Goal: Find contact information: Find contact information

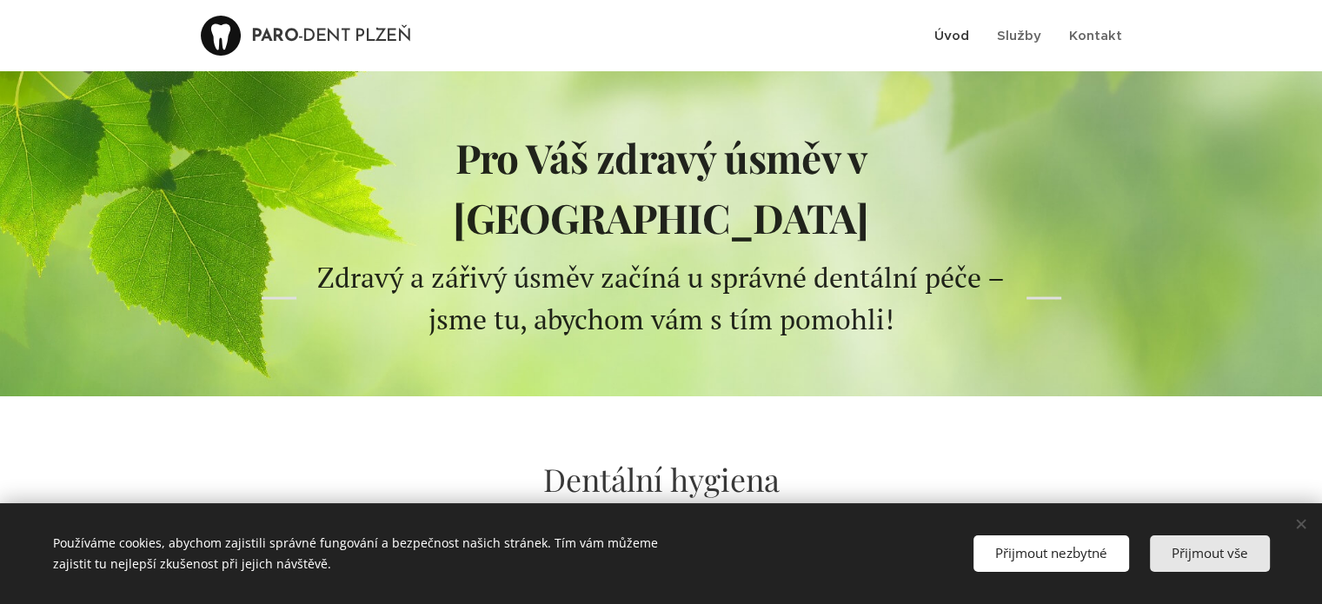
click at [1200, 549] on span "Přijmout vše" at bounding box center [1210, 552] width 76 height 17
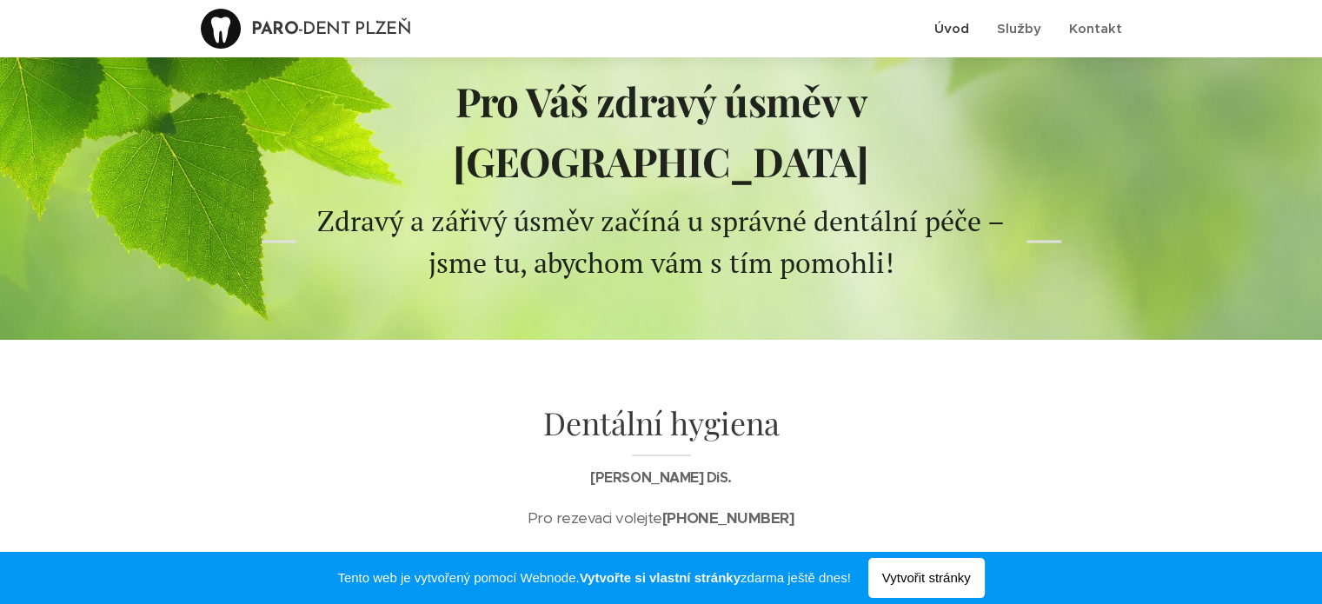
scroll to position [87, 0]
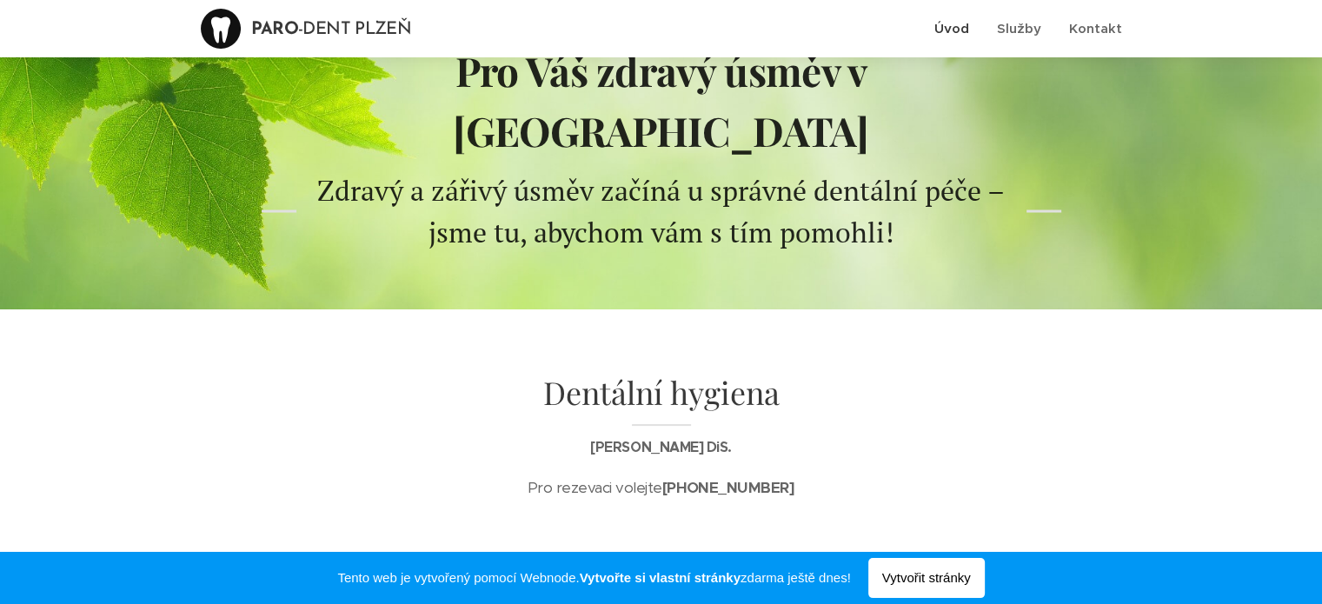
click at [337, 362] on div "Dentální hygiena [PERSON_NAME] DiS. Pro rezevaci volejte [PHONE_NUMBER]" at bounding box center [661, 437] width 730 height 150
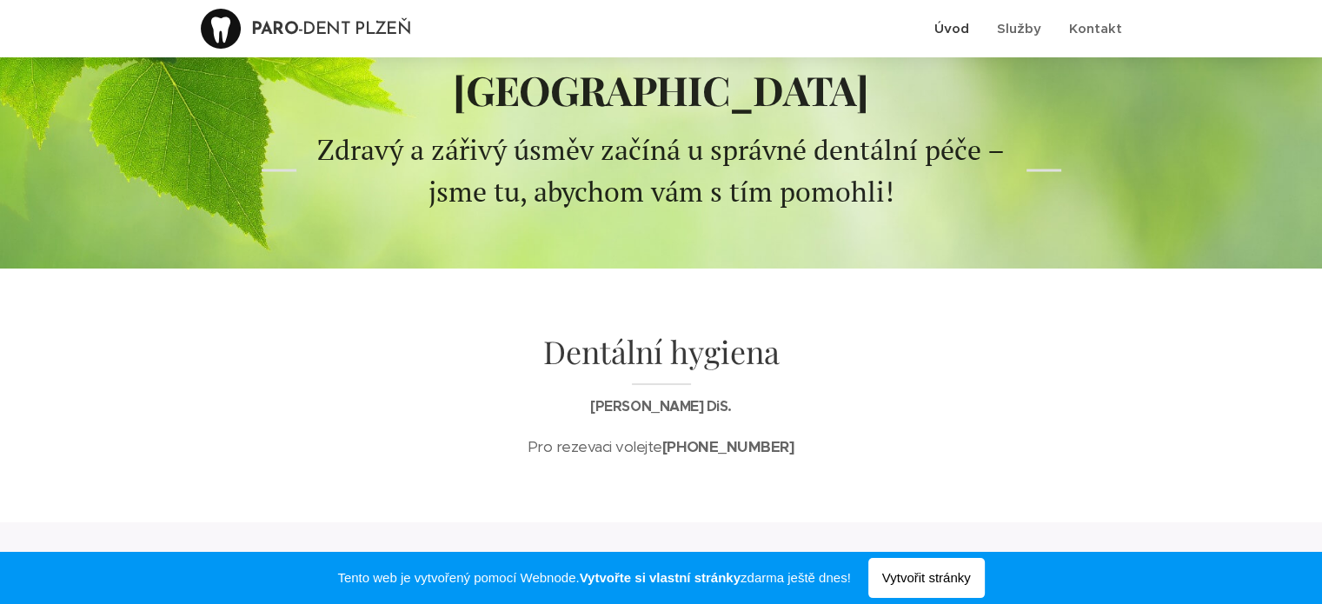
scroll to position [0, 0]
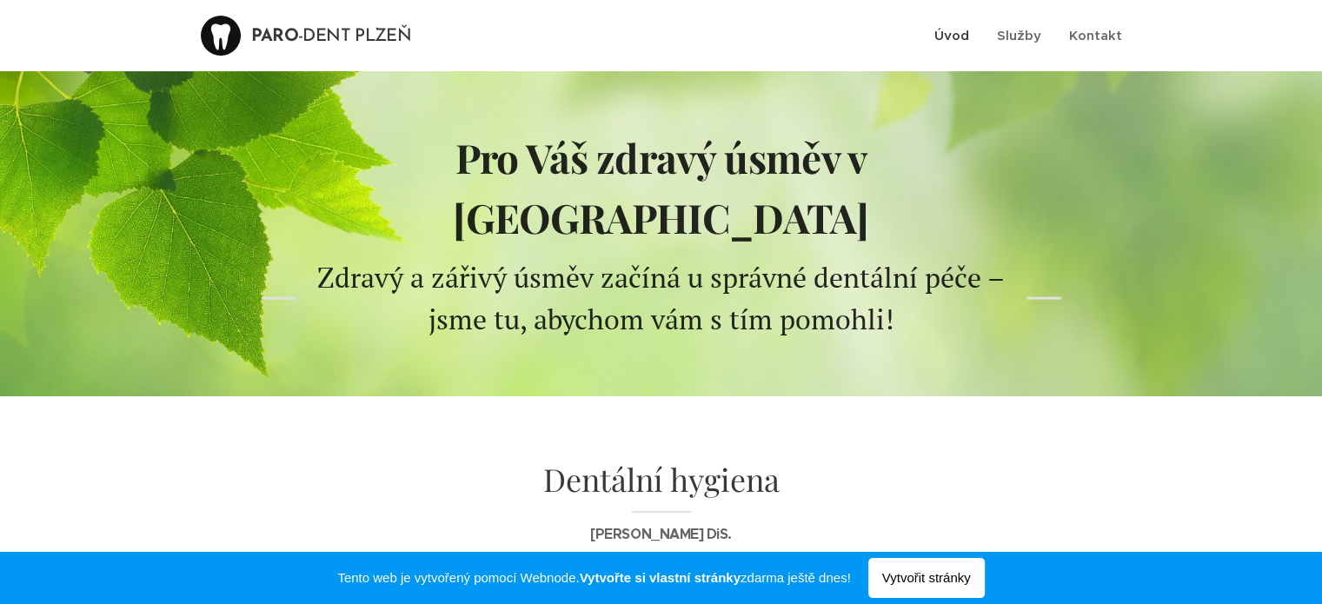
click at [950, 40] on span "Úvod" at bounding box center [951, 35] width 35 height 17
click at [1016, 37] on span "Služby" at bounding box center [1019, 35] width 44 height 17
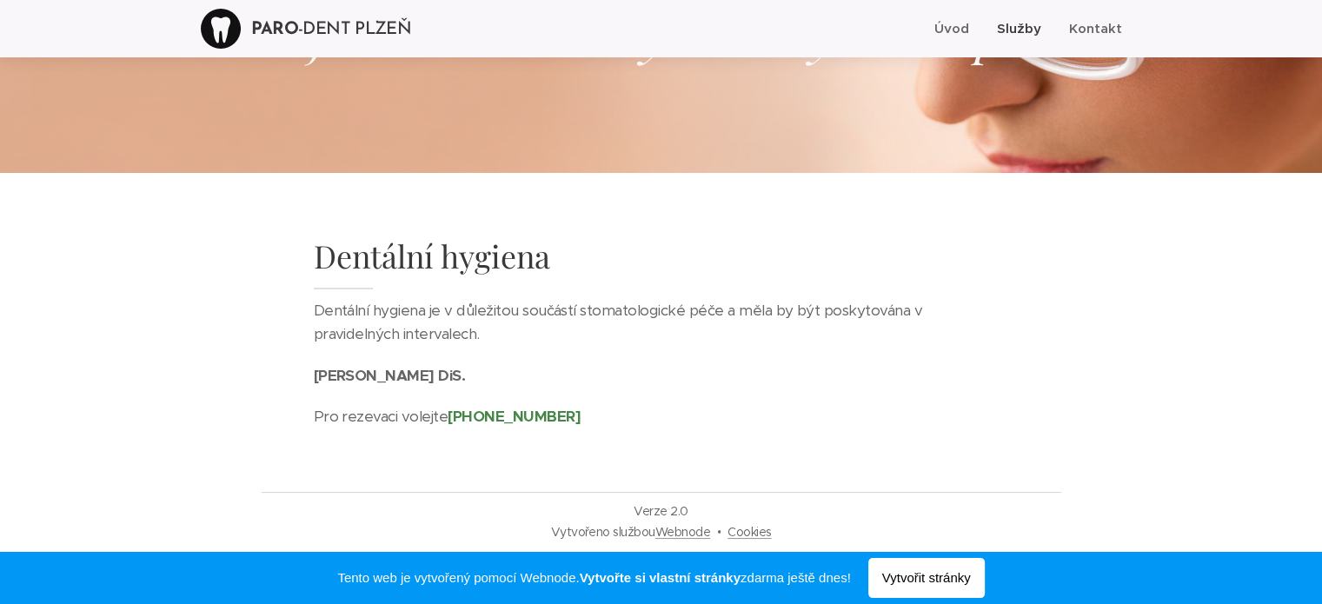
scroll to position [156, 0]
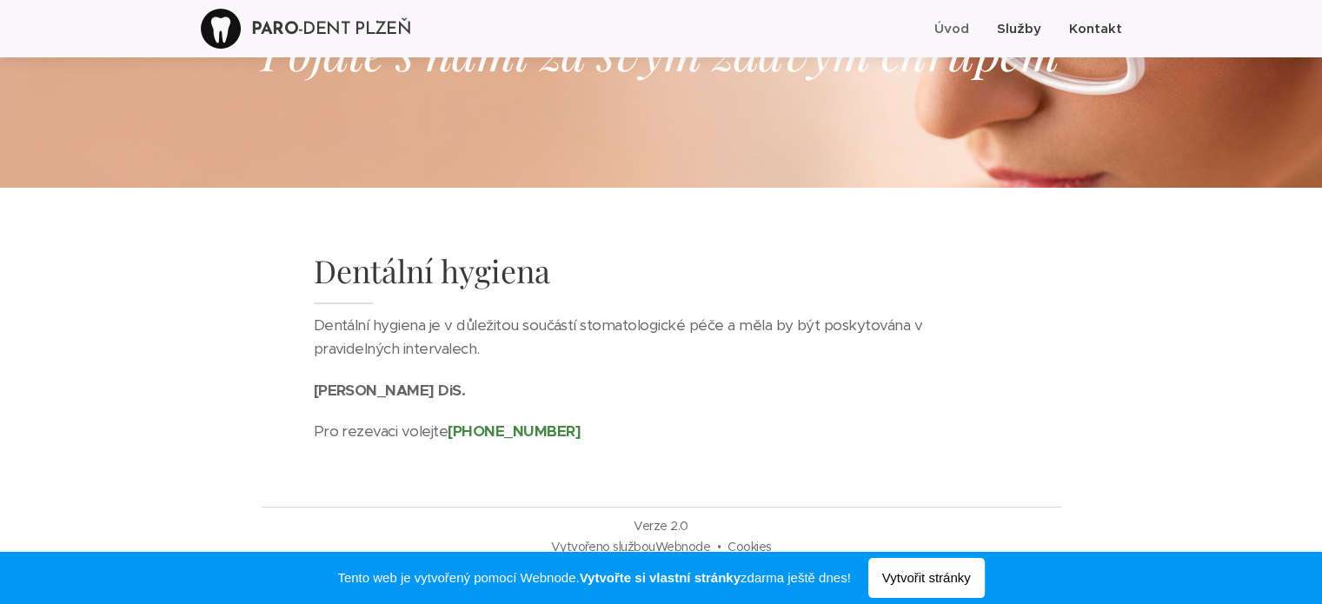
click at [1082, 27] on span "Kontakt" at bounding box center [1095, 28] width 53 height 17
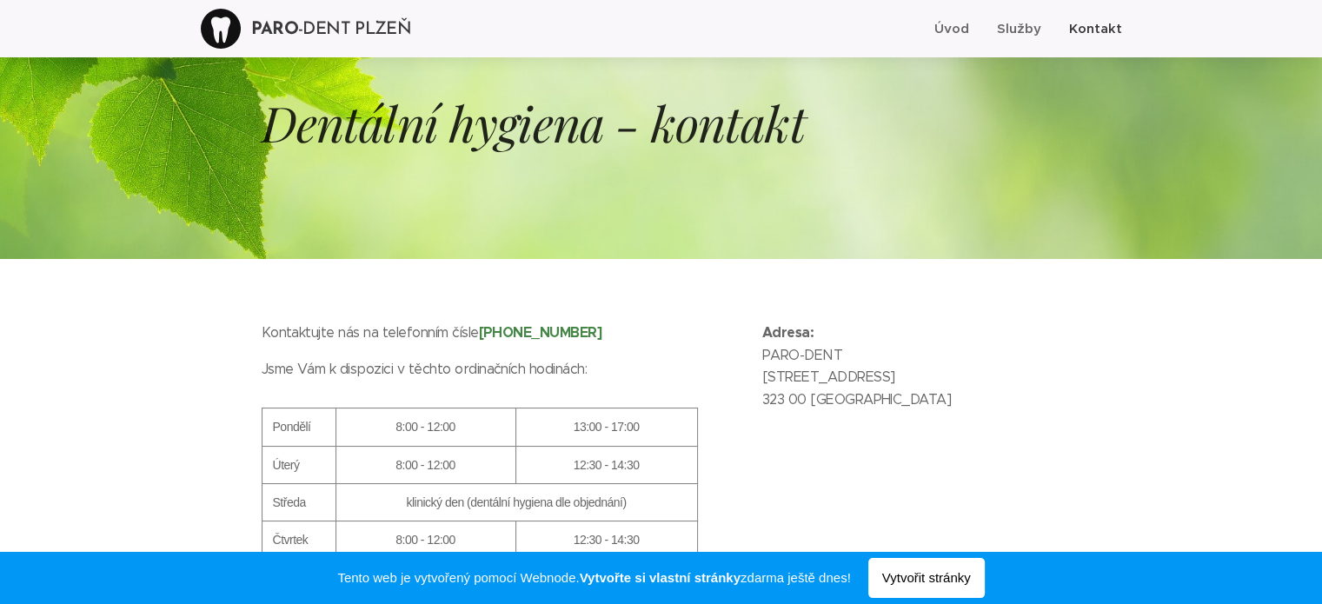
scroll to position [259, 0]
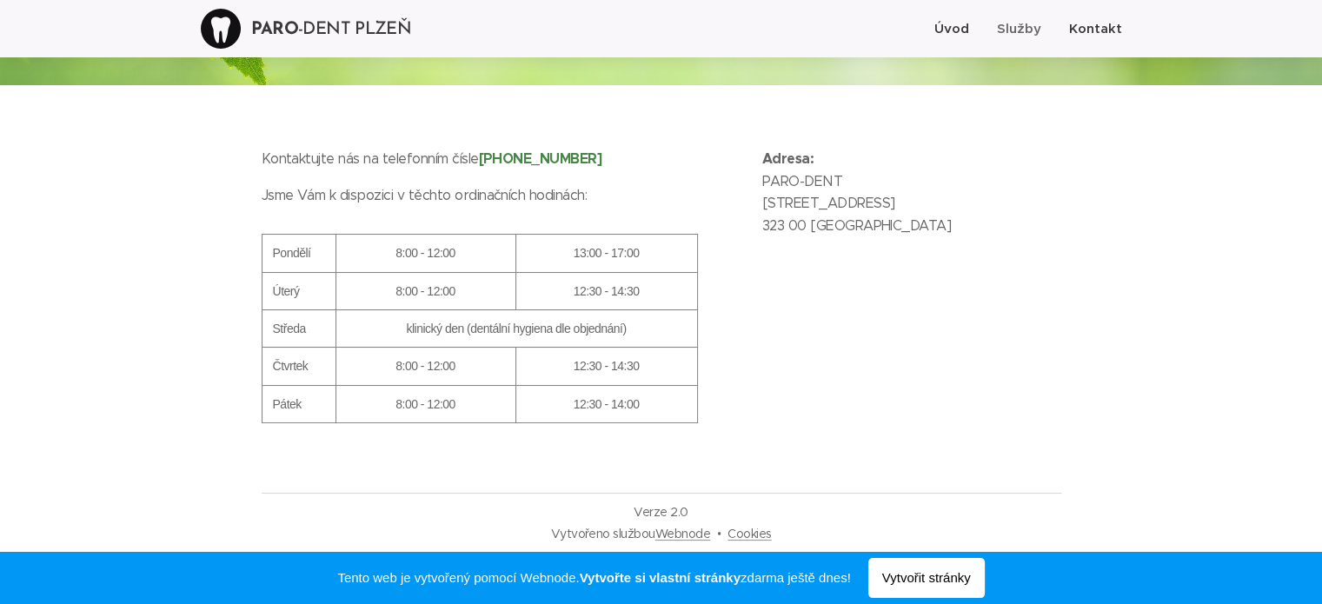
click at [963, 31] on span "Úvod" at bounding box center [951, 28] width 35 height 17
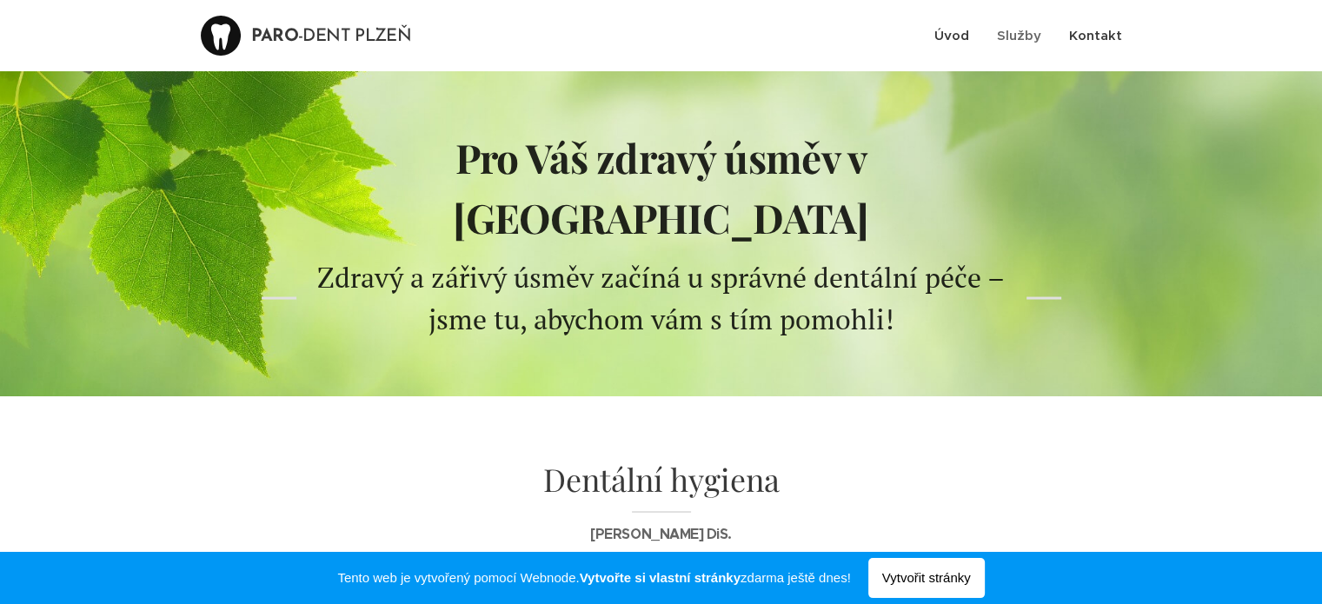
click at [1093, 32] on span "Kontakt" at bounding box center [1095, 35] width 53 height 17
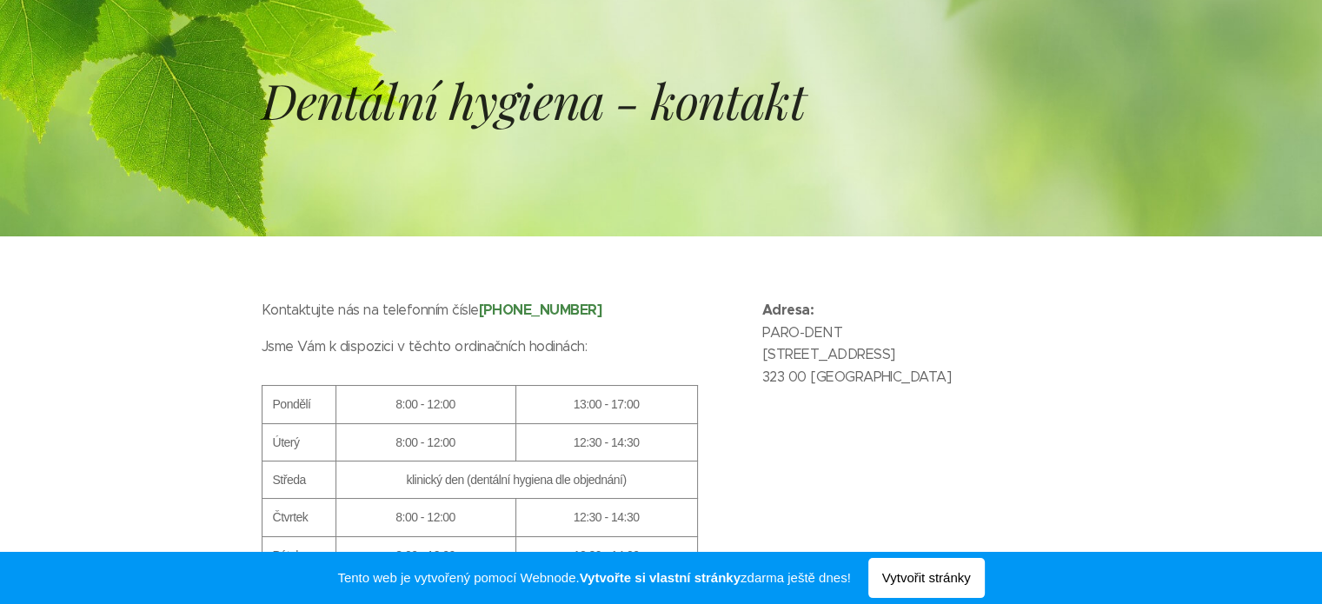
scroll to position [259, 0]
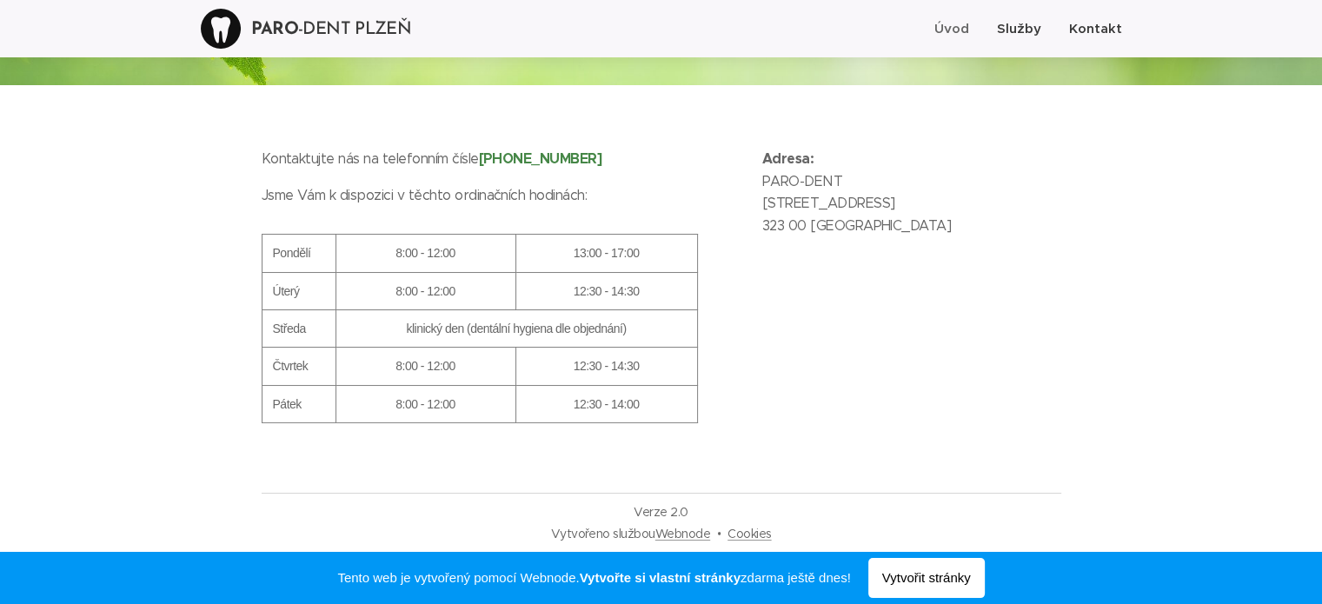
click at [1019, 28] on span "Služby" at bounding box center [1019, 28] width 44 height 17
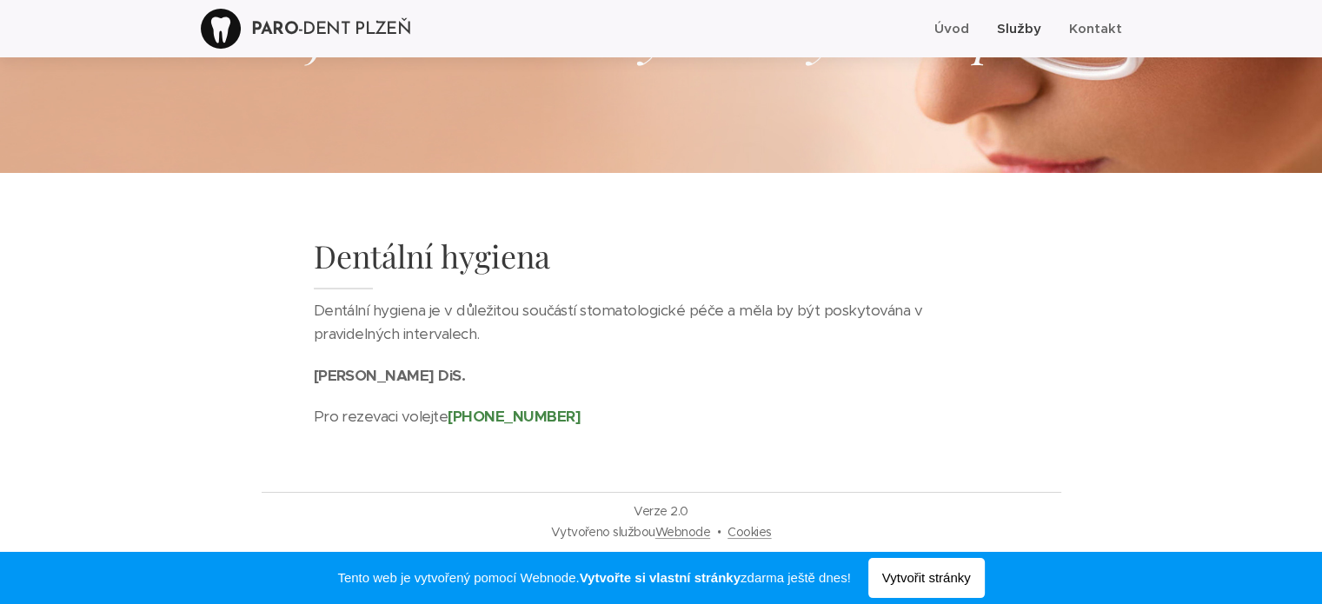
scroll to position [243, 0]
